Goal: Find contact information: Find contact information

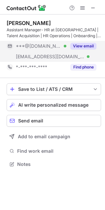
scroll to position [160, 105]
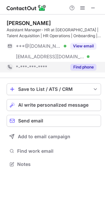
click at [83, 67] on button "Find phone" at bounding box center [83, 67] width 26 height 7
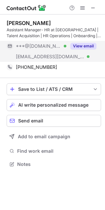
click at [77, 44] on button "View email" at bounding box center [83, 46] width 26 height 7
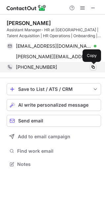
click at [94, 67] on span at bounding box center [92, 67] width 5 height 5
click at [92, 68] on span at bounding box center [92, 67] width 5 height 5
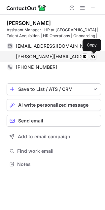
click at [91, 56] on span at bounding box center [92, 56] width 5 height 5
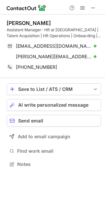
drag, startPoint x: 8, startPoint y: 24, endPoint x: 54, endPoint y: 22, distance: 46.5
click at [54, 22] on div "Apoorva Sehrawat" at bounding box center [54, 23] width 94 height 7
copy div "Apoorva Sehrawat"
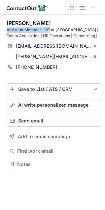
drag, startPoint x: 7, startPoint y: 31, endPoint x: 50, endPoint y: 31, distance: 43.5
click at [50, 31] on div "Assistant Manager- HR at Housr | Talent Acquisition | HR Operations | Onboardin…" at bounding box center [54, 33] width 94 height 12
copy div "Assistant Manager- HR"
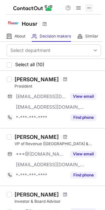
click at [87, 9] on span at bounding box center [88, 7] width 5 height 5
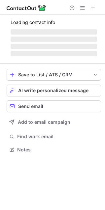
scroll to position [149, 105]
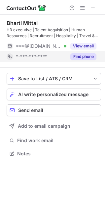
click at [82, 58] on button "Find phone" at bounding box center [83, 56] width 26 height 7
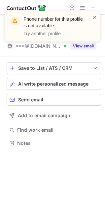
click at [95, 16] on span at bounding box center [94, 17] width 5 height 7
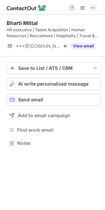
click at [91, 7] on span at bounding box center [92, 7] width 5 height 5
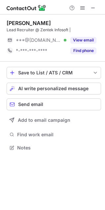
scroll to position [3, 3]
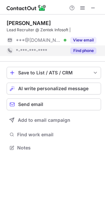
click at [84, 54] on div "Find phone" at bounding box center [81, 51] width 30 height 11
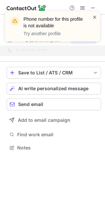
click at [94, 18] on span at bounding box center [94, 17] width 5 height 7
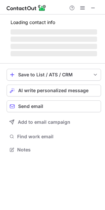
scroll to position [149, 105]
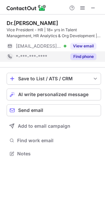
click at [78, 56] on button "Find phone" at bounding box center [83, 56] width 26 height 7
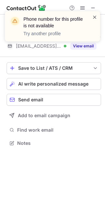
scroll to position [139, 105]
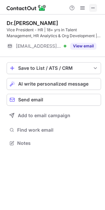
click at [90, 8] on span at bounding box center [92, 7] width 5 height 5
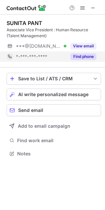
scroll to position [149, 105]
click at [81, 66] on div "SUNITA PANT Associate Vice President : Human Resource (Talent Management) ***@g…" at bounding box center [54, 41] width 94 height 53
click at [83, 56] on button "Find phone" at bounding box center [83, 56] width 26 height 7
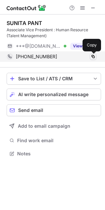
click at [92, 57] on span at bounding box center [92, 56] width 5 height 5
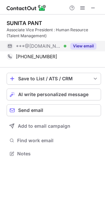
click at [85, 45] on button "View email" at bounding box center [83, 46] width 26 height 7
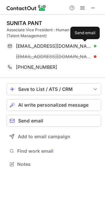
scroll to position [160, 105]
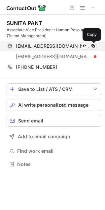
click at [91, 47] on span at bounding box center [92, 46] width 5 height 5
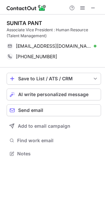
scroll to position [149, 105]
click at [91, 7] on span at bounding box center [92, 7] width 5 height 5
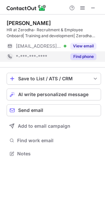
click at [74, 58] on button "Find phone" at bounding box center [83, 56] width 26 height 7
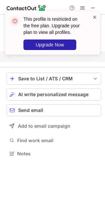
click at [93, 18] on span at bounding box center [94, 17] width 5 height 7
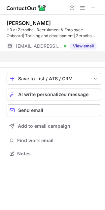
scroll to position [139, 105]
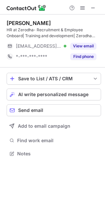
scroll to position [149, 105]
click at [96, 6] on button at bounding box center [93, 8] width 8 height 8
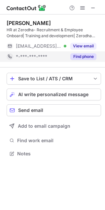
click at [87, 59] on button "Find phone" at bounding box center [83, 56] width 26 height 7
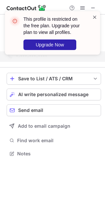
click at [94, 17] on span at bounding box center [94, 17] width 5 height 7
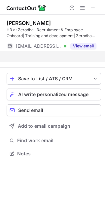
scroll to position [139, 105]
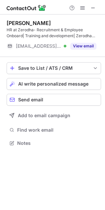
click at [91, 8] on span at bounding box center [92, 7] width 5 height 5
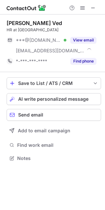
scroll to position [154, 105]
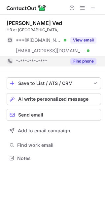
click at [82, 59] on button "Find phone" at bounding box center [83, 61] width 26 height 7
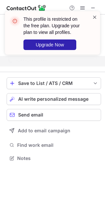
click at [94, 17] on span at bounding box center [94, 17] width 5 height 7
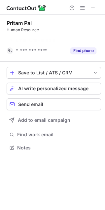
scroll to position [133, 105]
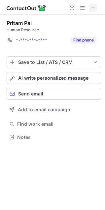
click at [93, 7] on span at bounding box center [92, 7] width 5 height 5
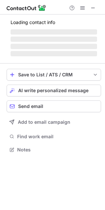
scroll to position [3, 3]
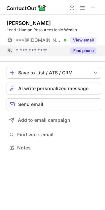
click at [84, 52] on button "Find phone" at bounding box center [83, 50] width 26 height 7
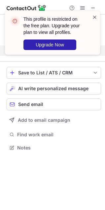
click at [95, 16] on span at bounding box center [94, 17] width 5 height 7
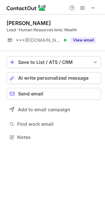
scroll to position [133, 105]
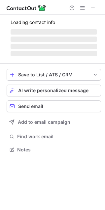
scroll to position [3, 3]
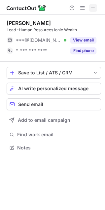
click at [89, 6] on button at bounding box center [93, 8] width 8 height 8
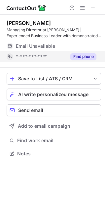
scroll to position [160, 105]
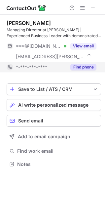
click at [80, 65] on button "Find phone" at bounding box center [83, 67] width 26 height 7
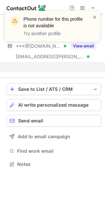
scroll to position [149, 105]
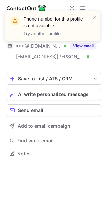
click at [94, 17] on span at bounding box center [94, 17] width 5 height 7
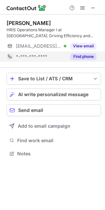
click at [88, 59] on button "Find phone" at bounding box center [83, 56] width 26 height 7
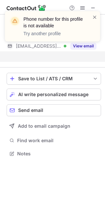
scroll to position [139, 105]
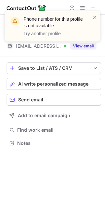
click at [92, 8] on div "Phone number for this profile is not available Try another profile" at bounding box center [53, 29] width 106 height 49
click at [93, 18] on span at bounding box center [94, 17] width 5 height 7
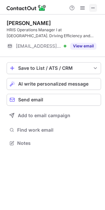
click at [91, 8] on span at bounding box center [92, 7] width 5 height 5
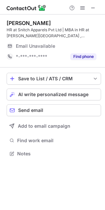
scroll to position [149, 105]
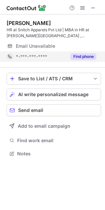
click at [86, 55] on button "Find phone" at bounding box center [83, 56] width 26 height 7
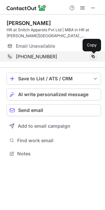
click at [90, 55] on span at bounding box center [92, 56] width 5 height 5
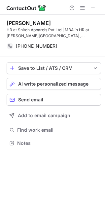
scroll to position [139, 105]
click at [89, 8] on button at bounding box center [93, 8] width 8 height 8
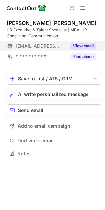
scroll to position [149, 105]
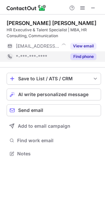
click at [85, 57] on button "Find phone" at bounding box center [83, 56] width 26 height 7
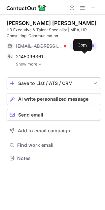
scroll to position [154, 105]
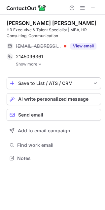
click at [30, 65] on link "Show more" at bounding box center [58, 64] width 85 height 5
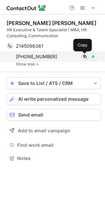
click at [84, 57] on span at bounding box center [84, 56] width 5 height 5
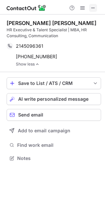
click at [93, 6] on span at bounding box center [92, 7] width 5 height 5
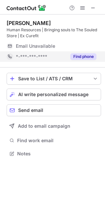
scroll to position [160, 105]
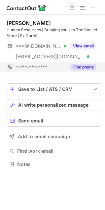
click at [85, 65] on button "Find phone" at bounding box center [83, 67] width 26 height 7
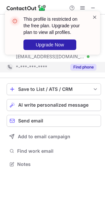
click at [93, 18] on span at bounding box center [94, 17] width 5 height 7
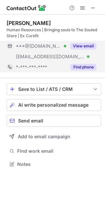
click at [82, 47] on button "View email" at bounding box center [83, 46] width 26 height 7
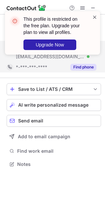
click at [94, 19] on span at bounding box center [94, 17] width 5 height 7
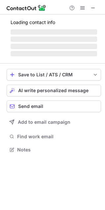
scroll to position [164, 105]
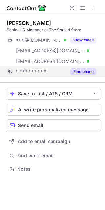
click at [83, 73] on button "Find phone" at bounding box center [83, 72] width 26 height 7
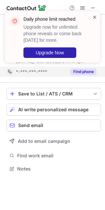
click at [93, 17] on span at bounding box center [94, 17] width 5 height 7
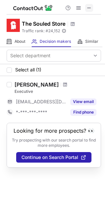
click at [88, 10] on span at bounding box center [88, 7] width 5 height 5
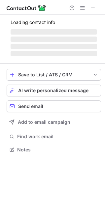
scroll to position [3, 3]
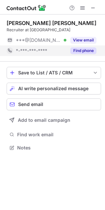
click at [88, 51] on button "Find phone" at bounding box center [83, 50] width 26 height 7
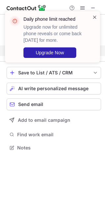
click at [95, 17] on span at bounding box center [94, 17] width 5 height 7
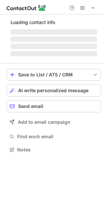
scroll to position [149, 105]
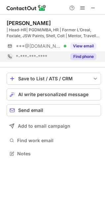
click at [84, 57] on button "Find phone" at bounding box center [83, 56] width 26 height 7
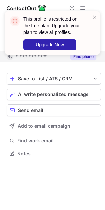
click at [96, 17] on span at bounding box center [94, 17] width 5 height 7
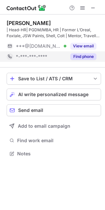
click at [88, 46] on button "View email" at bounding box center [83, 46] width 26 height 7
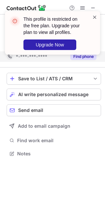
click at [94, 17] on span at bounding box center [94, 17] width 5 height 7
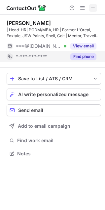
click at [93, 8] on span at bounding box center [92, 7] width 5 height 5
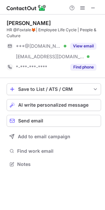
scroll to position [160, 105]
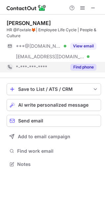
click at [90, 67] on button "Find phone" at bounding box center [83, 67] width 26 height 7
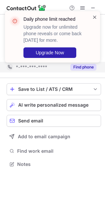
click at [93, 17] on span at bounding box center [94, 17] width 5 height 7
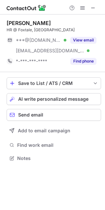
scroll to position [154, 105]
